Goal: Download file/media

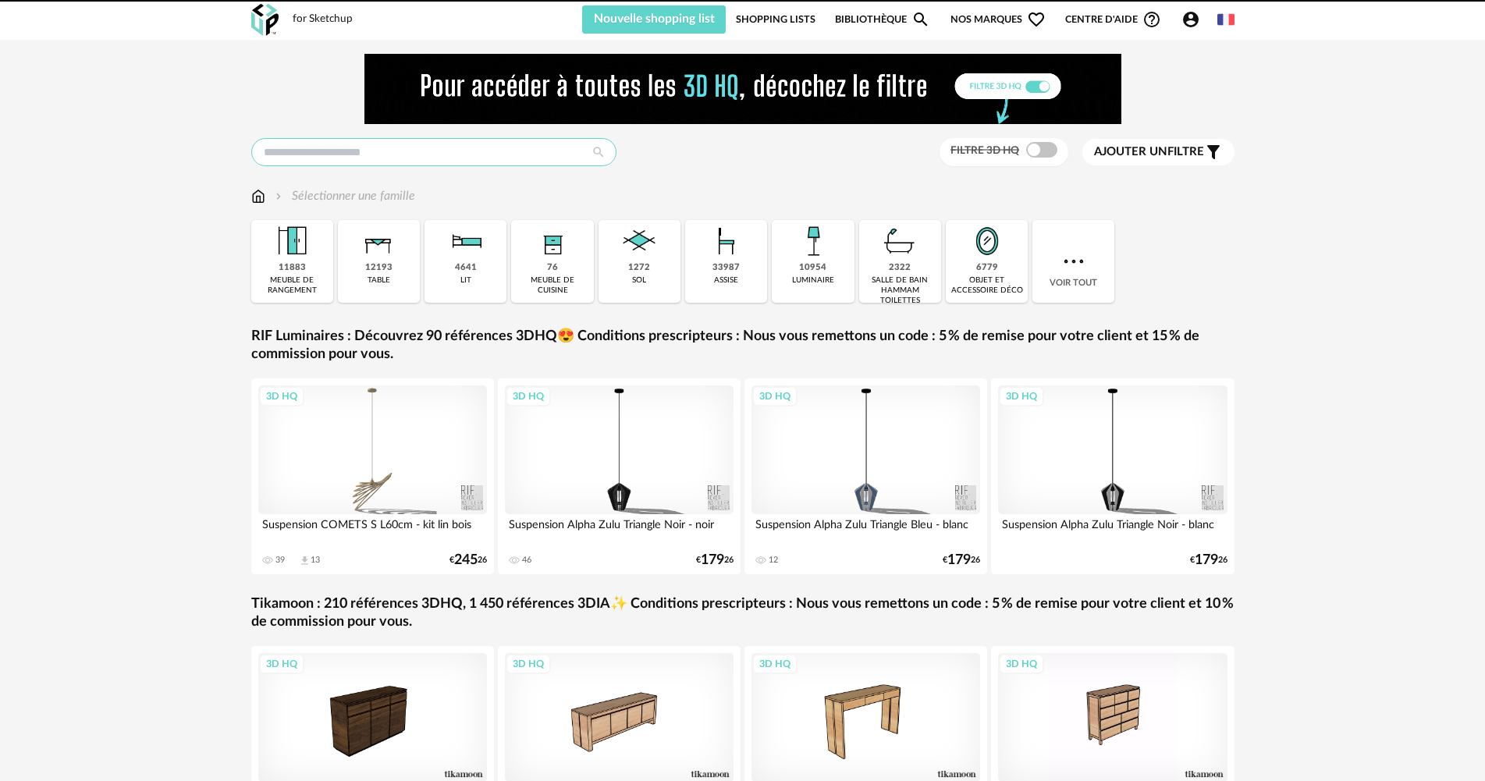
click at [423, 142] on input "text" at bounding box center [433, 152] width 365 height 28
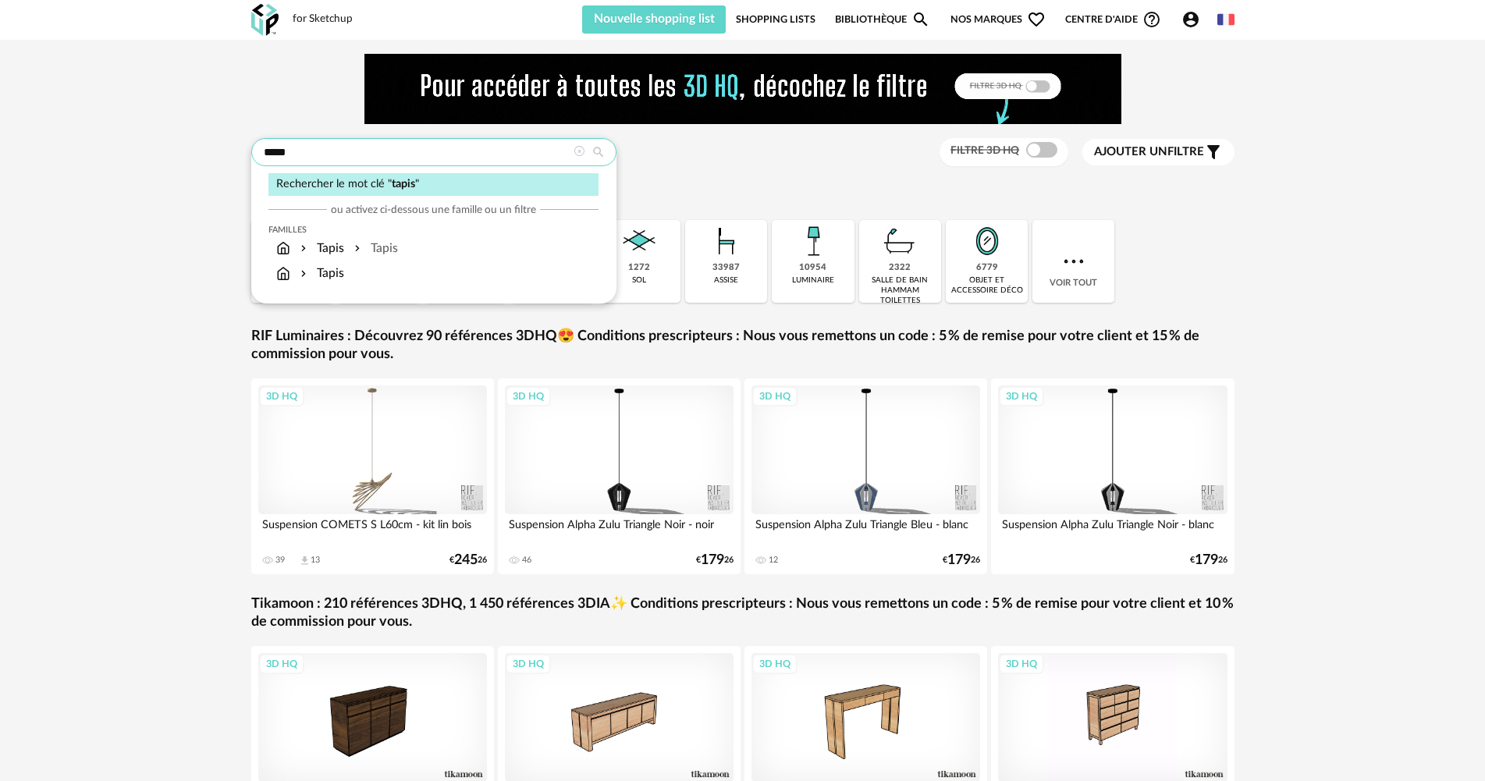
type input "*****"
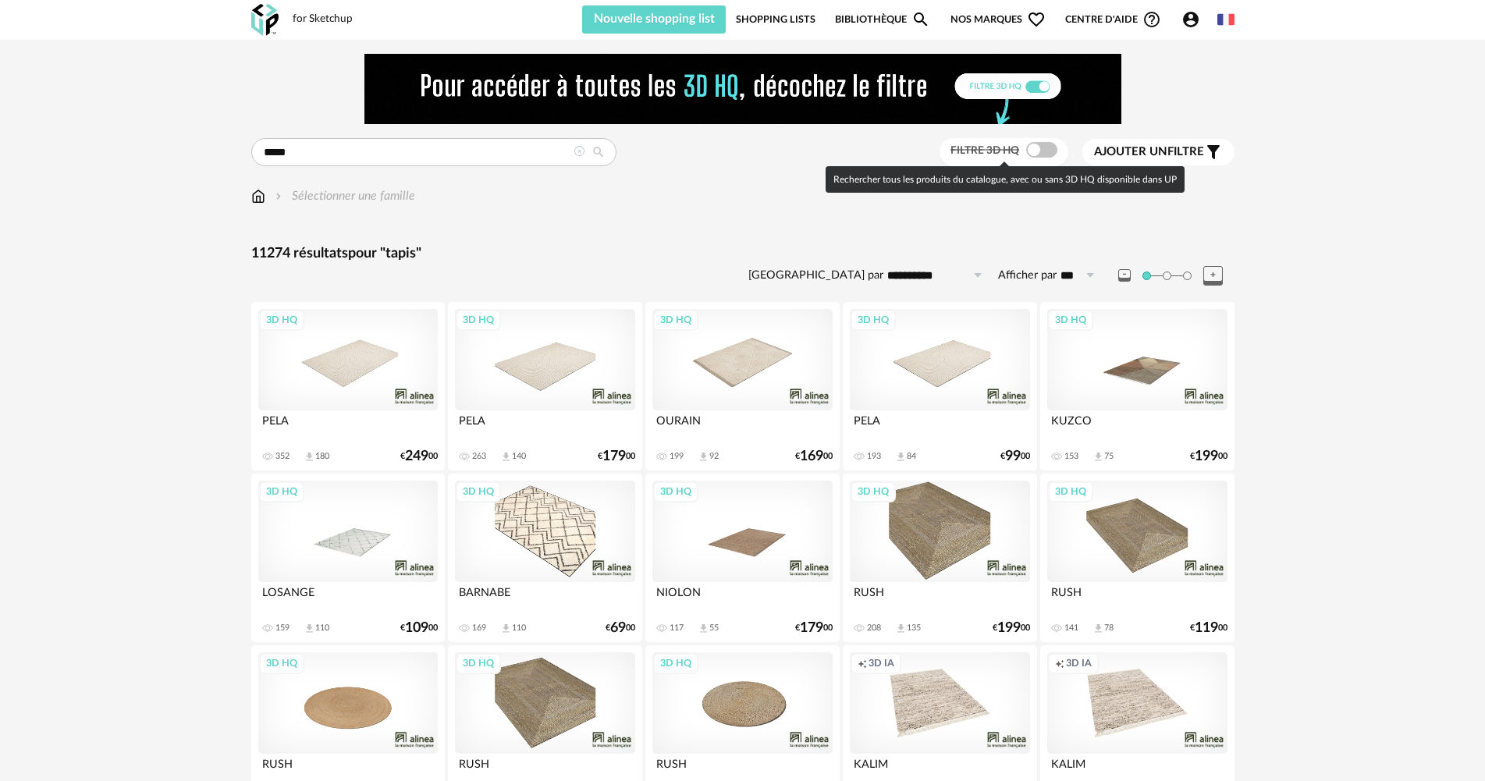
click at [1041, 151] on span at bounding box center [1041, 150] width 31 height 16
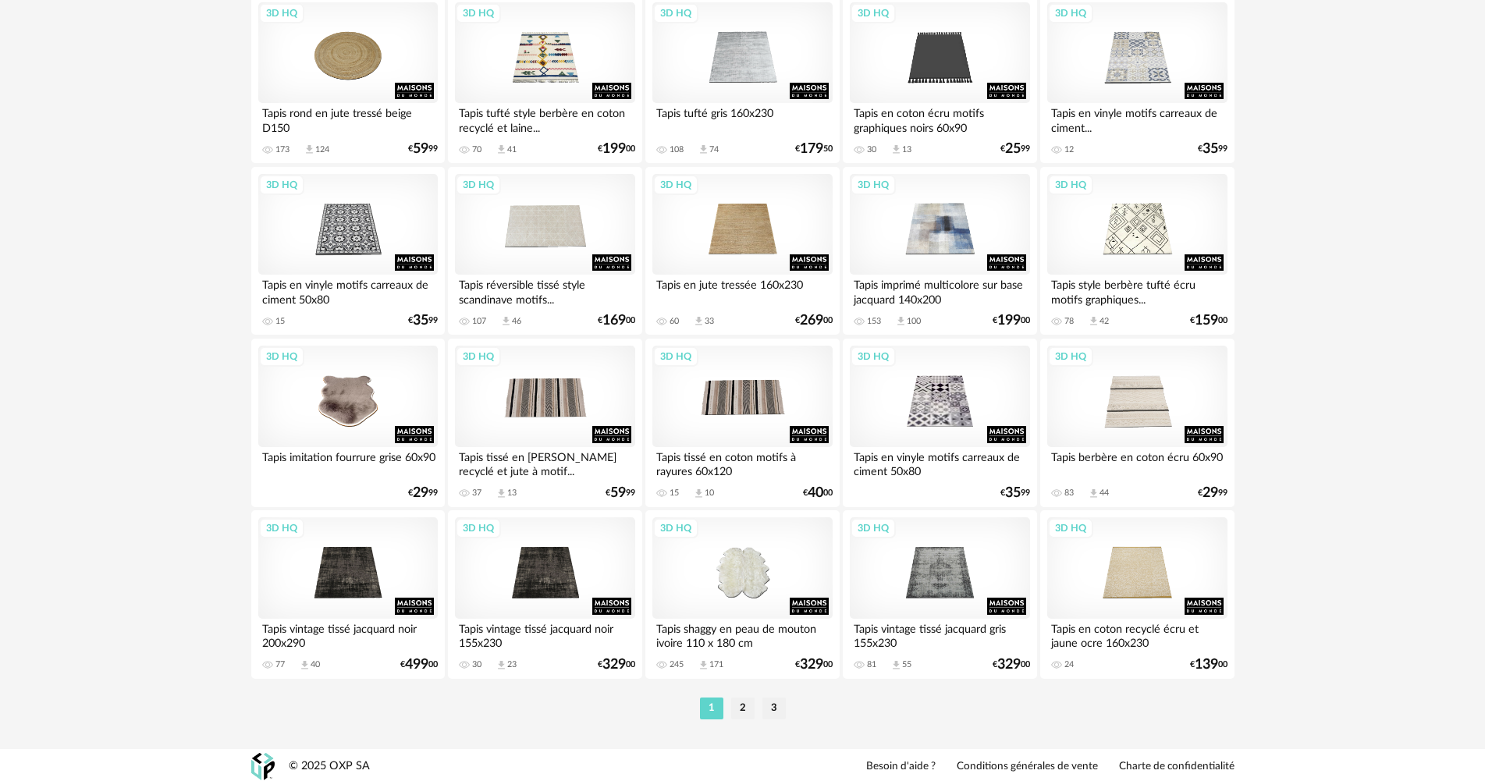
scroll to position [3058, 0]
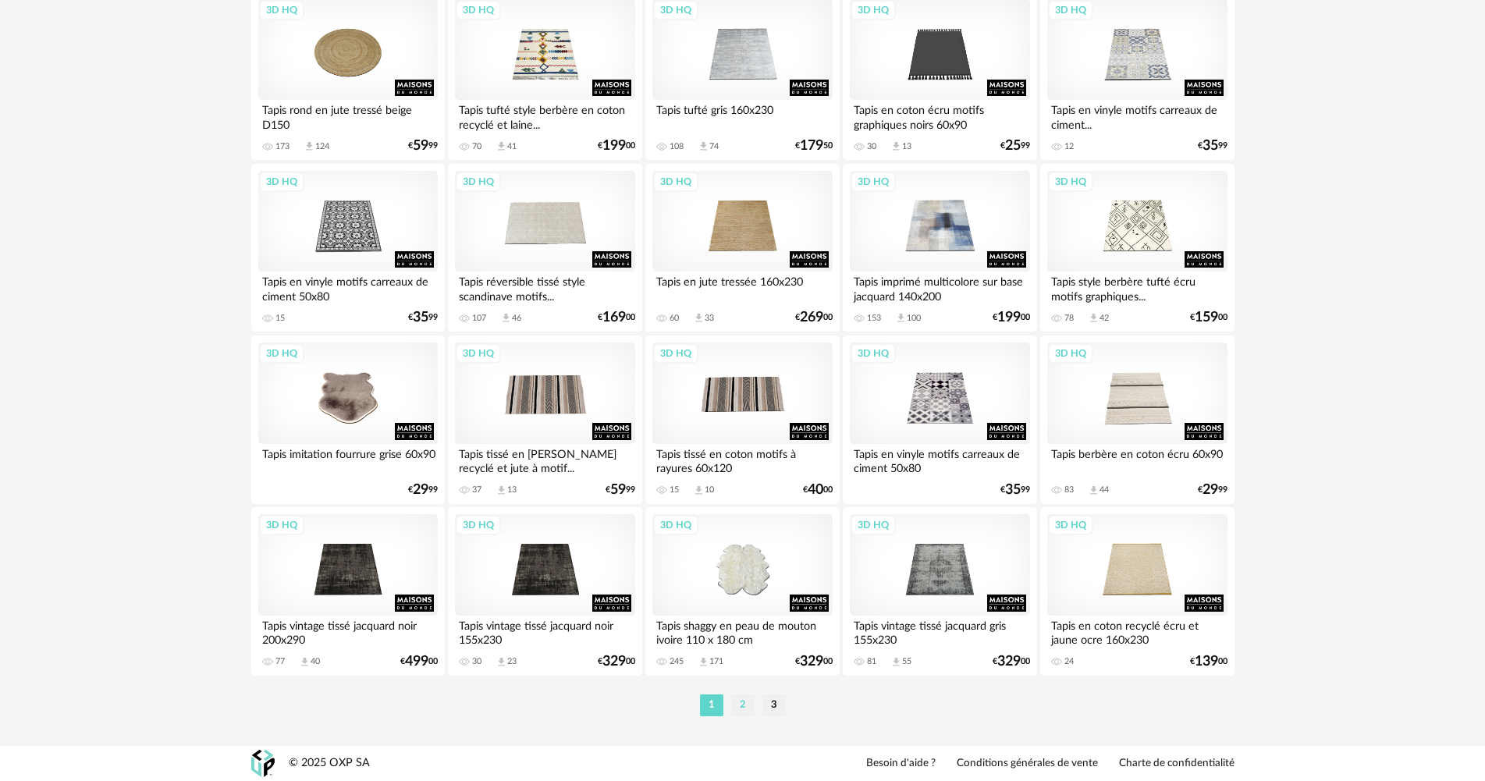
click at [737, 707] on li "2" at bounding box center [742, 706] width 23 height 22
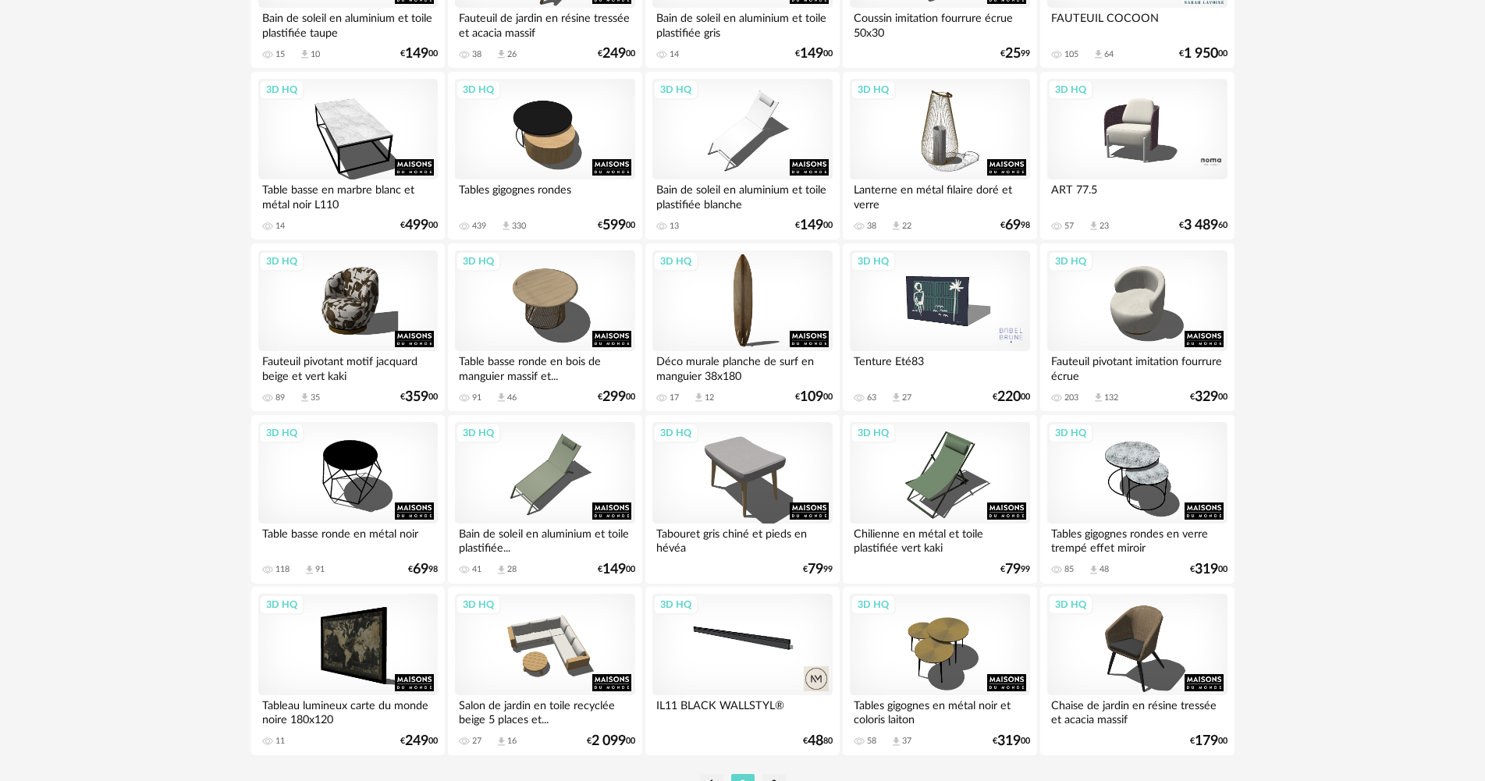
scroll to position [3058, 0]
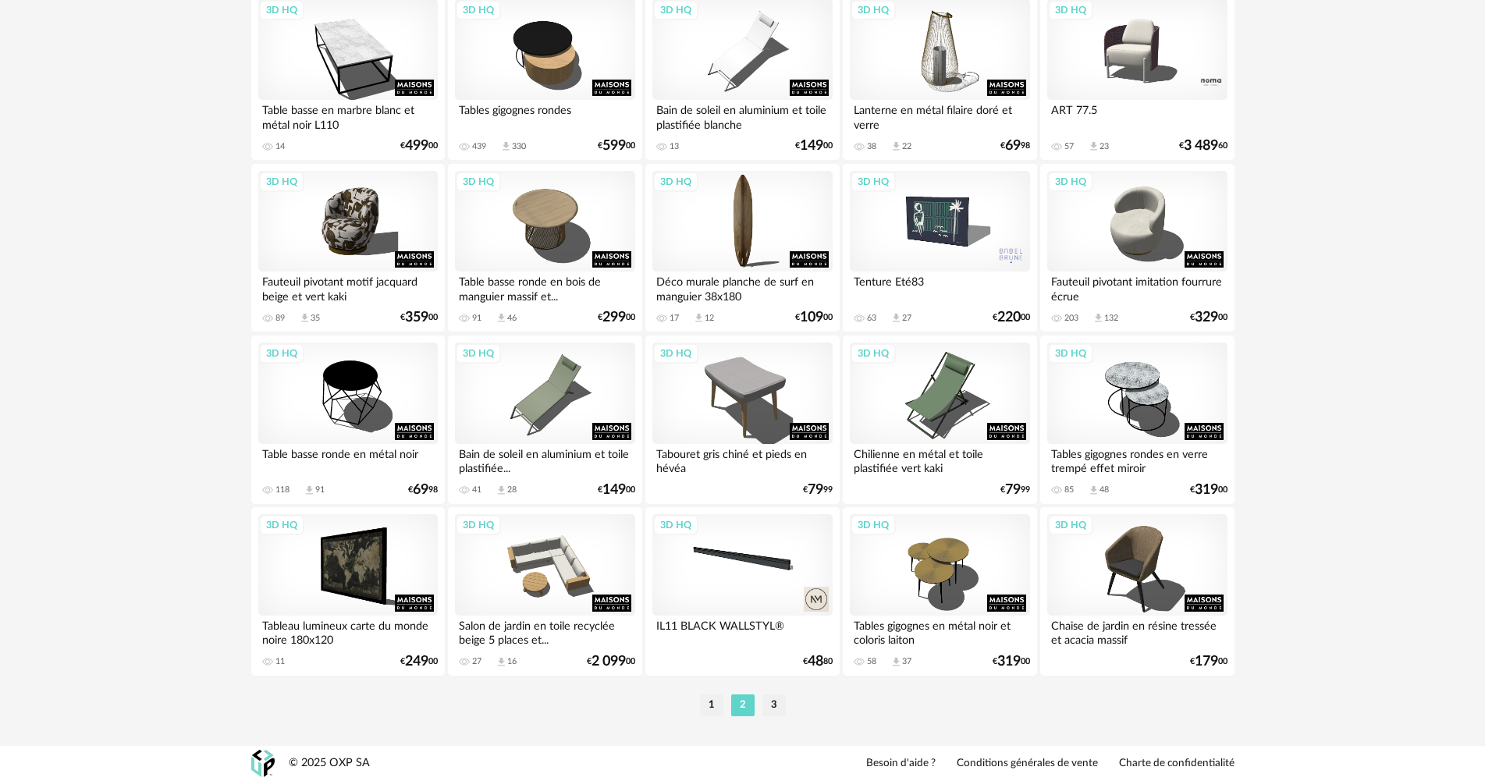
click at [766, 716] on li "3" at bounding box center [773, 706] width 23 height 22
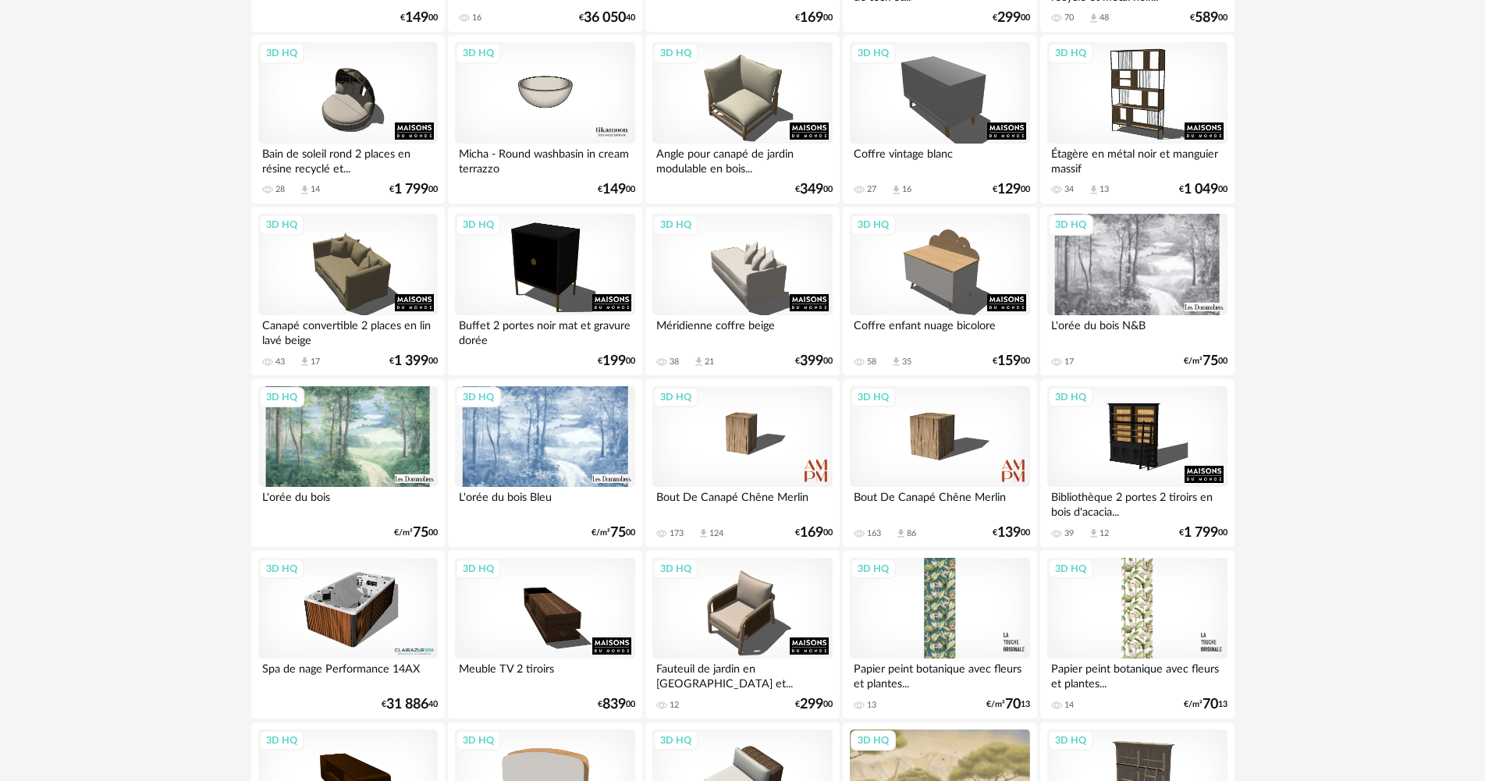
scroll to position [654, 0]
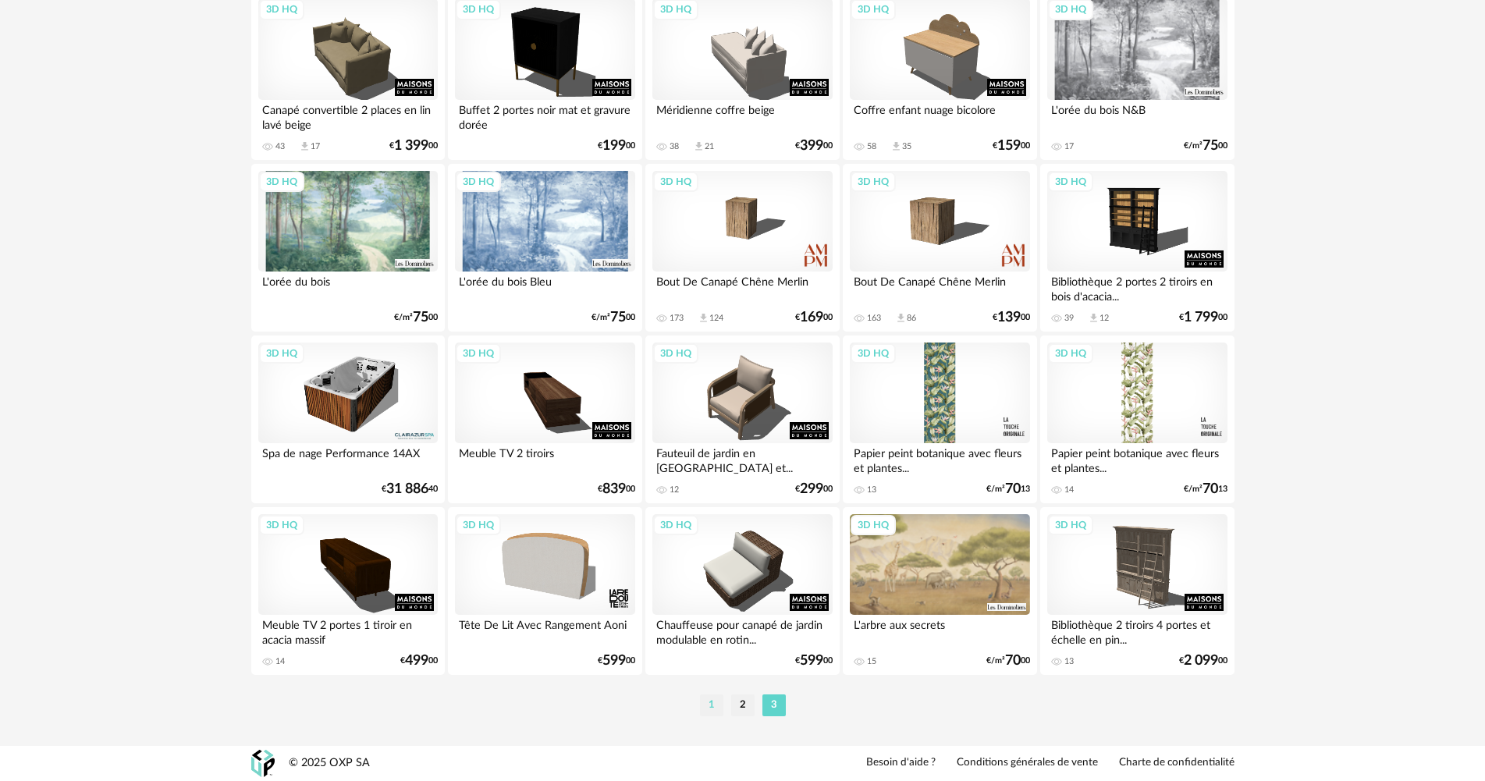
click at [708, 703] on li "1" at bounding box center [711, 706] width 23 height 22
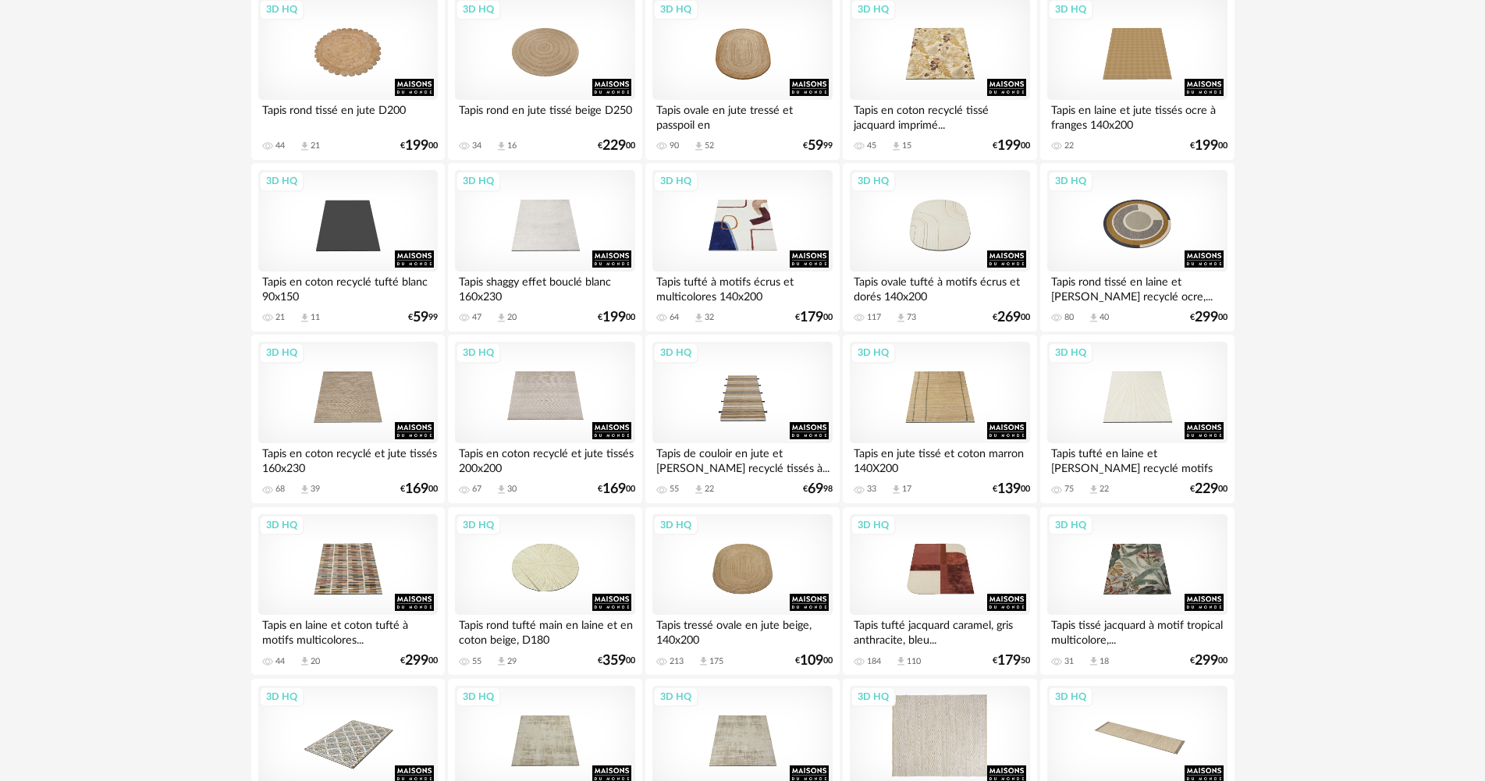
scroll to position [2029, 0]
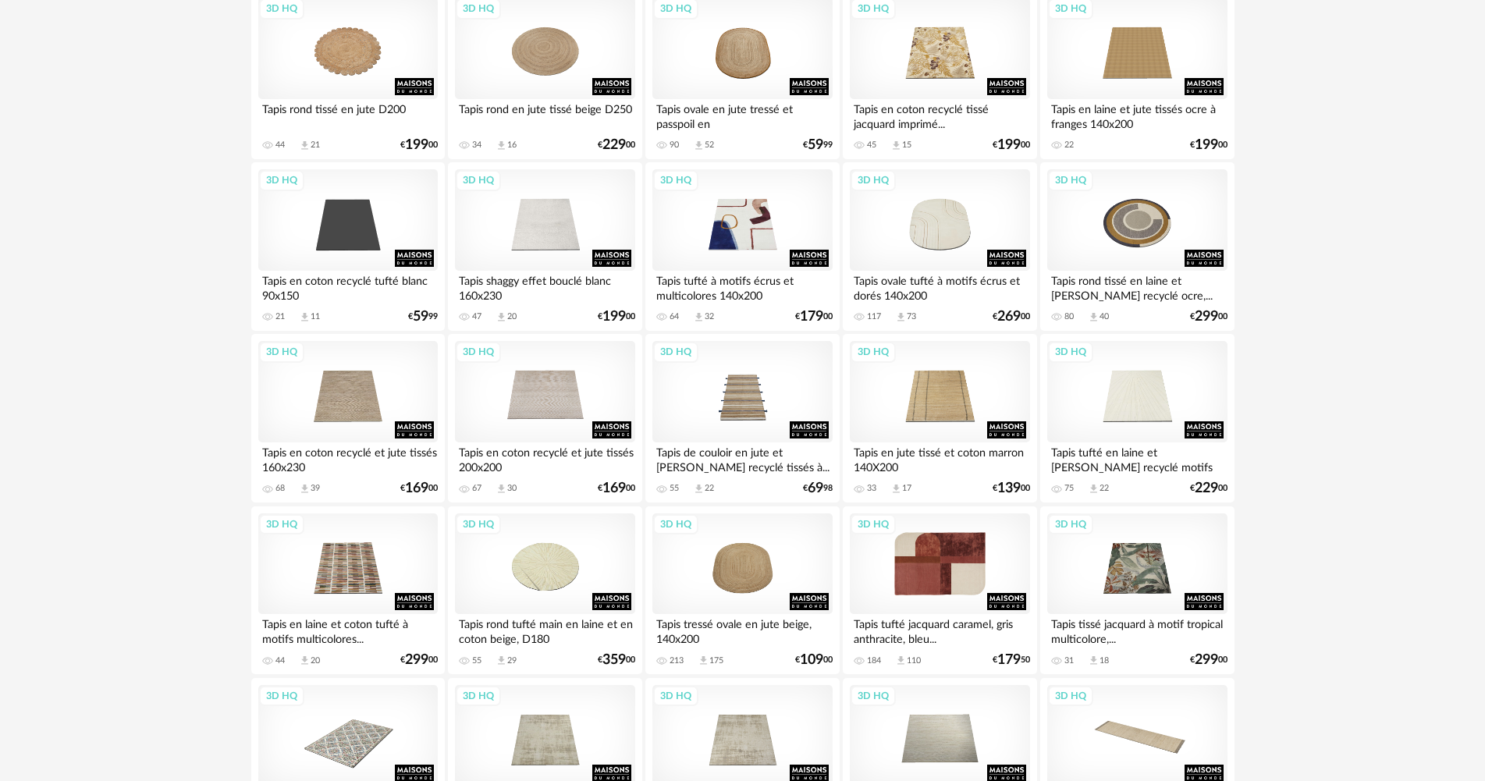
click at [934, 580] on div "3D HQ" at bounding box center [939, 563] width 179 height 101
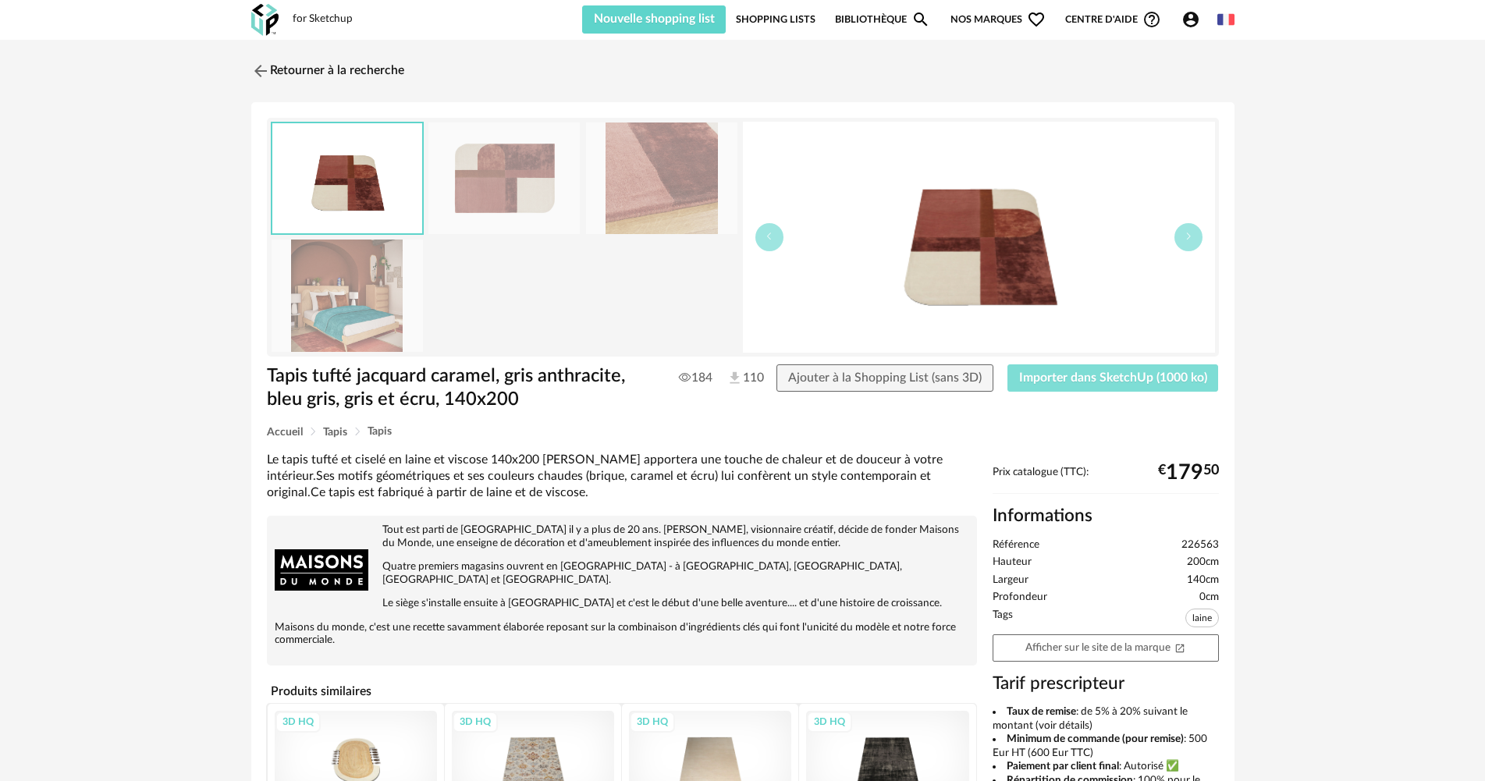
click at [1116, 374] on span "Importer dans SketchUp (1000 ko)" at bounding box center [1113, 377] width 188 height 12
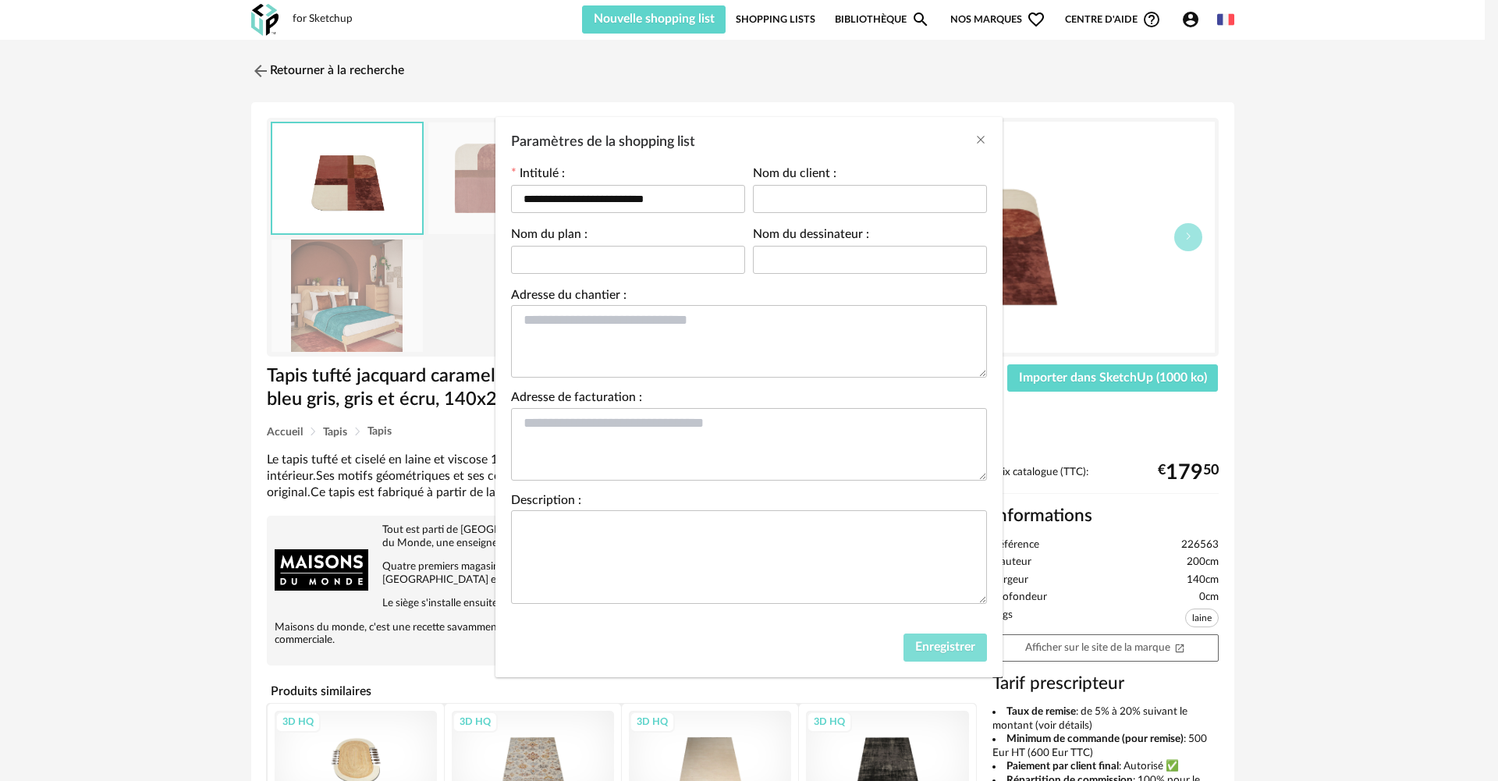
click at [943, 659] on button "Enregistrer" at bounding box center [946, 648] width 84 height 28
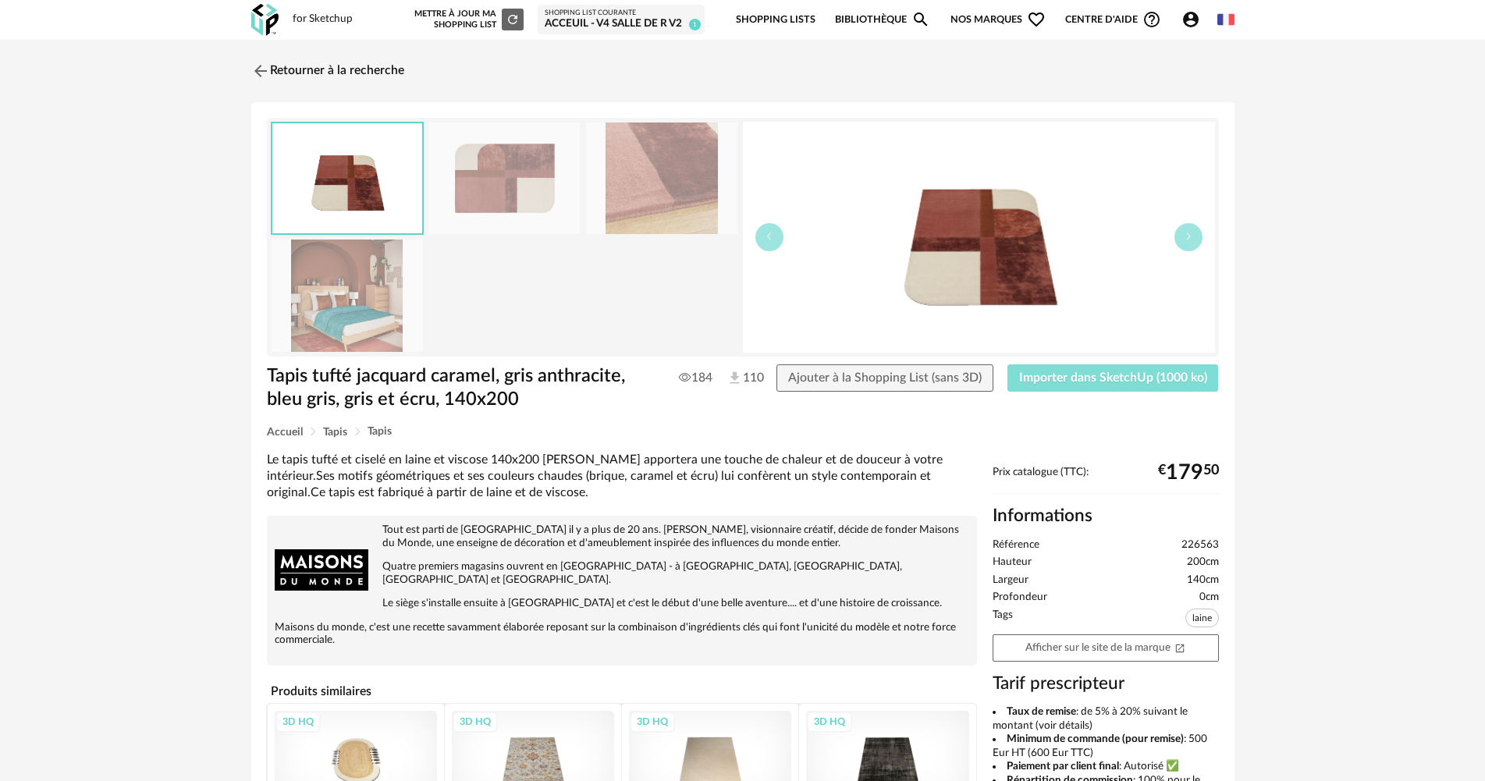
click at [1164, 378] on span "Importer dans SketchUp (1000 ko)" at bounding box center [1113, 377] width 188 height 12
